Goal: Find specific page/section: Find specific page/section

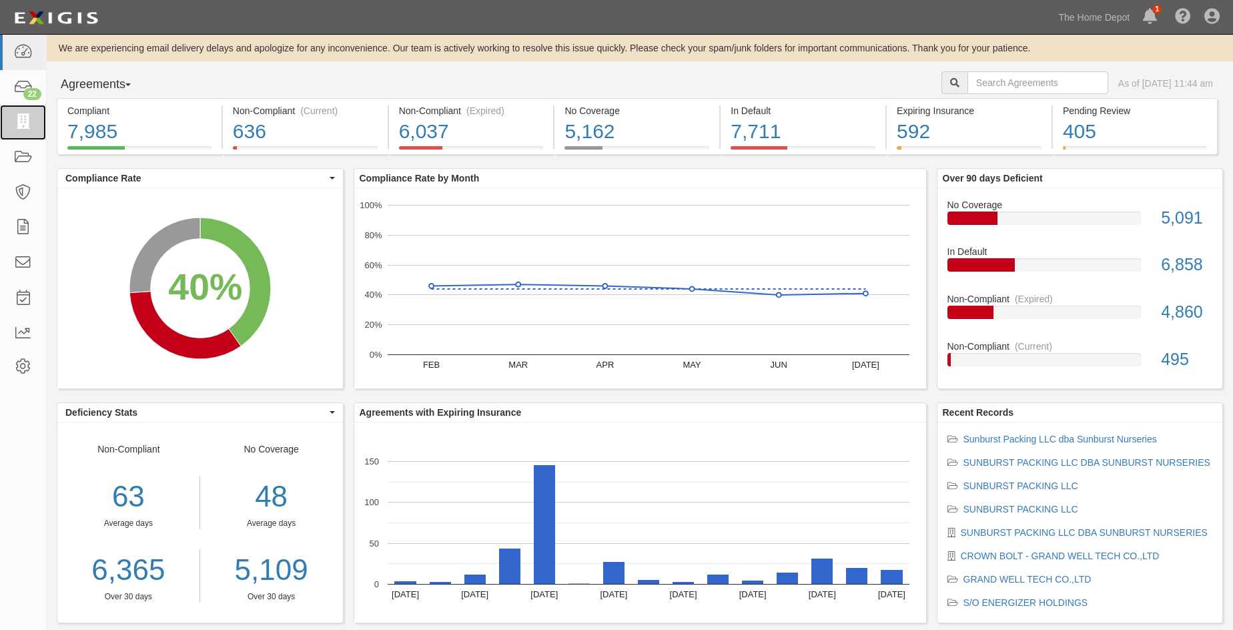
click at [14, 118] on icon at bounding box center [22, 122] width 19 height 15
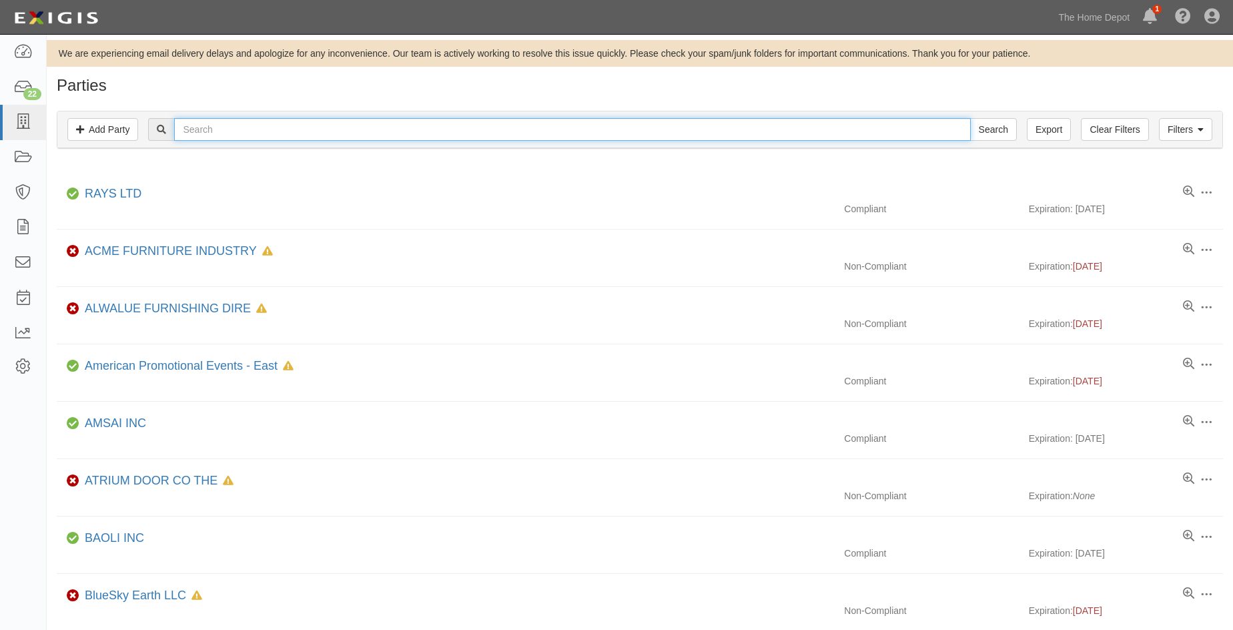
click at [186, 133] on input "text" at bounding box center [572, 129] width 796 height 23
type input "vending"
click at [970, 118] on input "Search" at bounding box center [993, 129] width 47 height 23
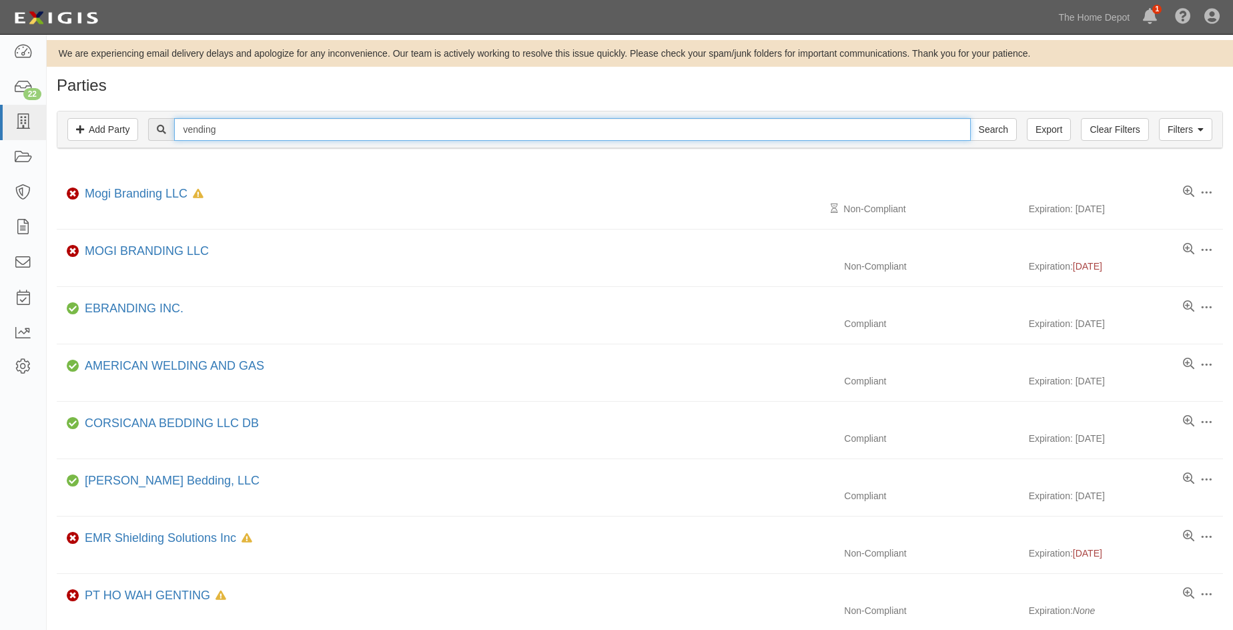
click at [263, 129] on input "vending" at bounding box center [572, 129] width 796 height 23
type input "v"
type input "s"
type input "[PERSON_NAME]"
click at [970, 118] on input "Search" at bounding box center [993, 129] width 47 height 23
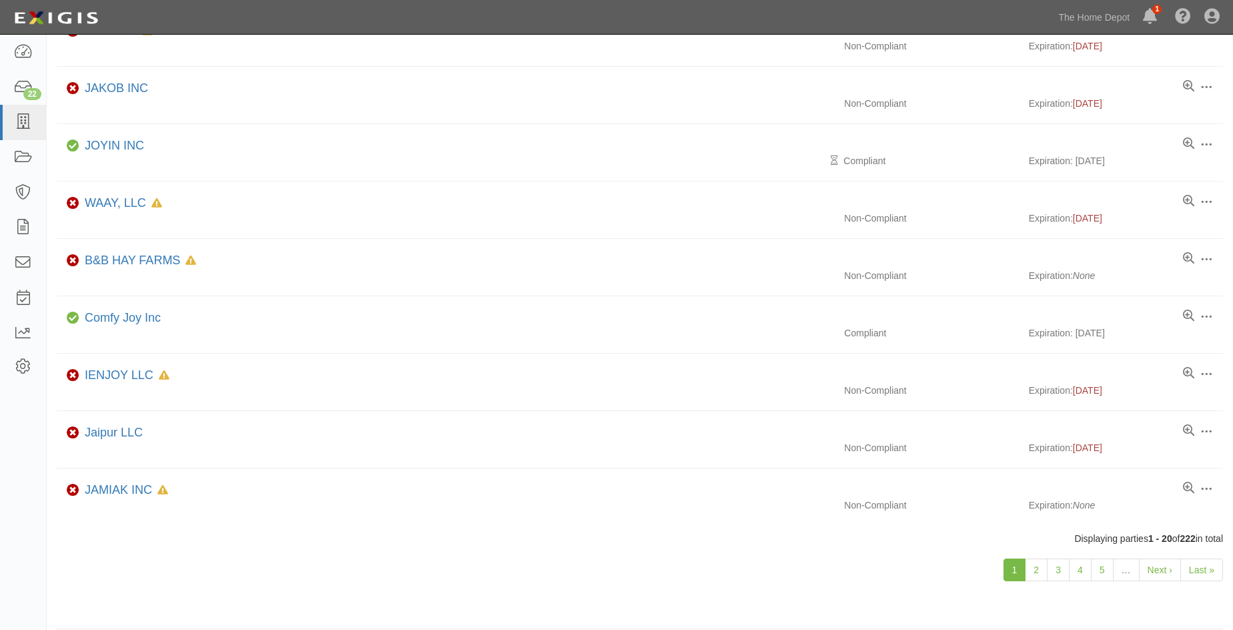
scroll to position [808, 0]
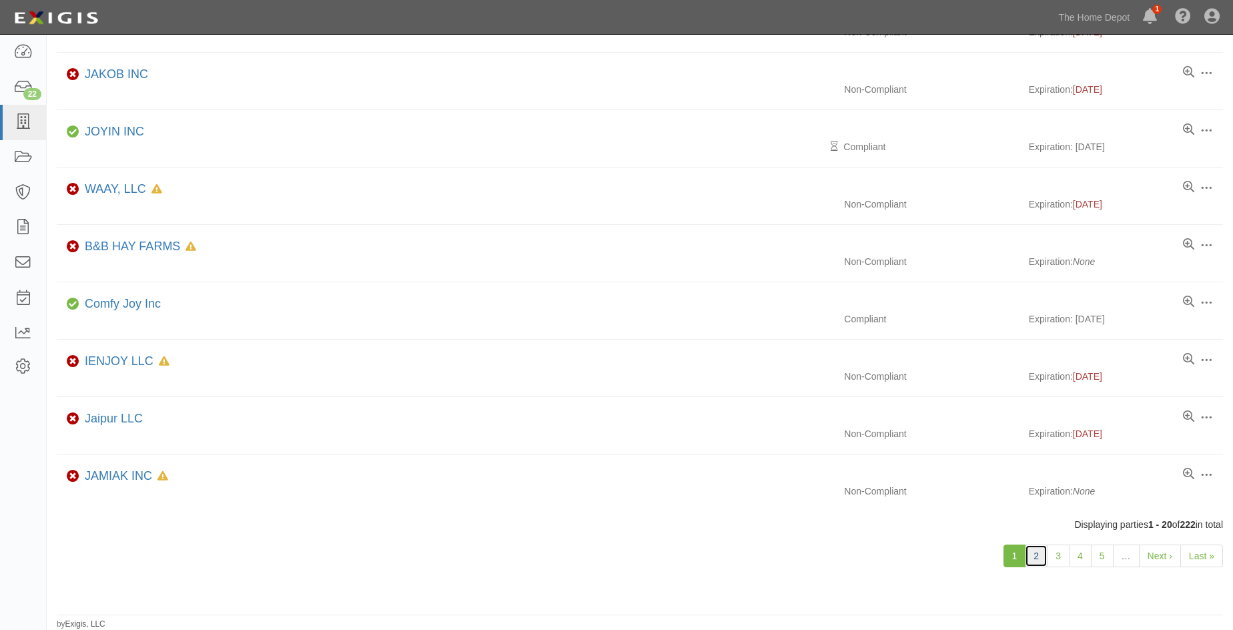
click at [1036, 557] on link "2" at bounding box center [1035, 555] width 23 height 23
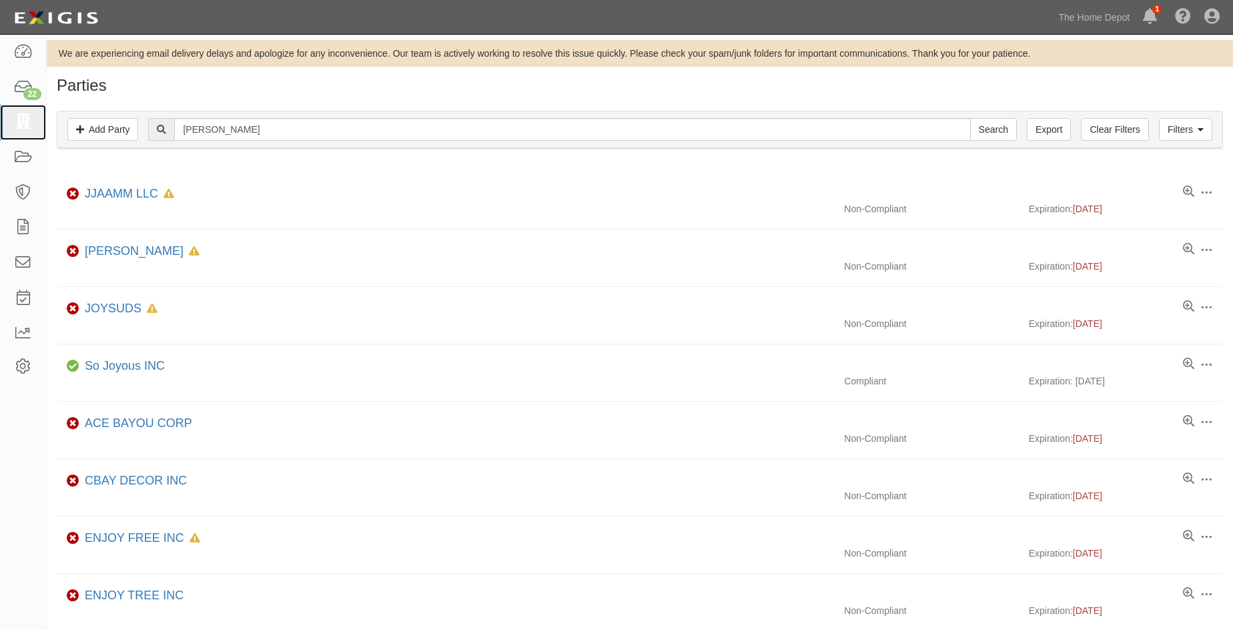
click at [21, 123] on icon at bounding box center [22, 122] width 19 height 15
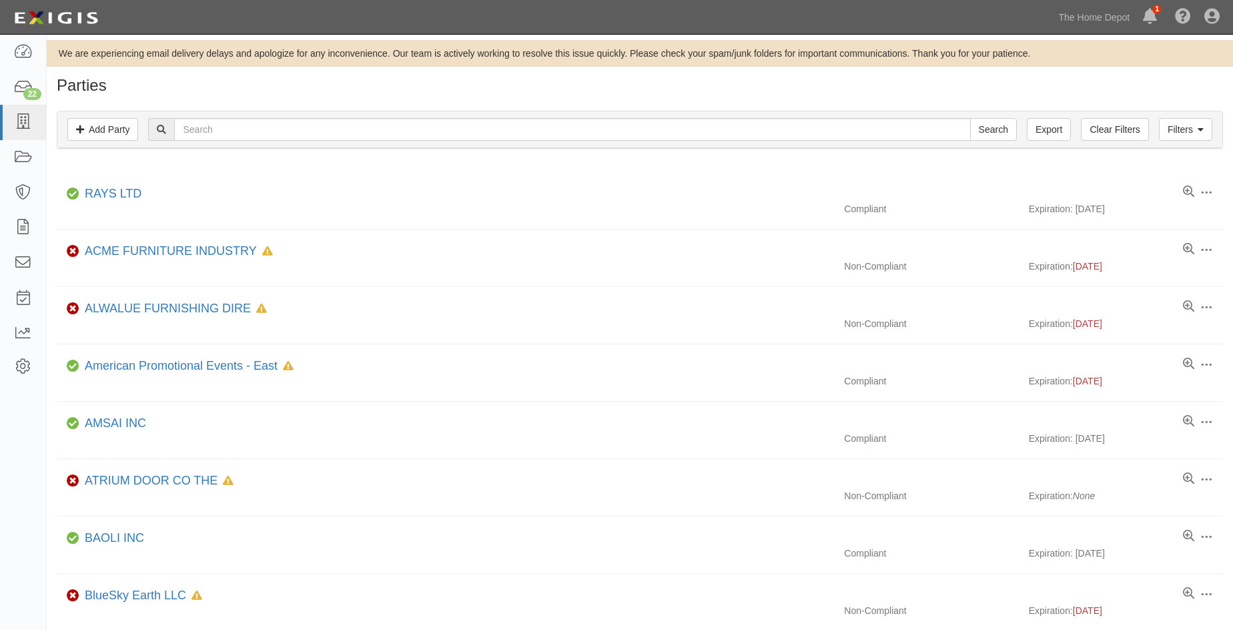
click at [738, 6] on div "Dashboard 22 Inbox Parties Agreements Coverages Documents Messages Tasks Report…" at bounding box center [616, 17] width 1213 height 34
